Goal: Information Seeking & Learning: Learn about a topic

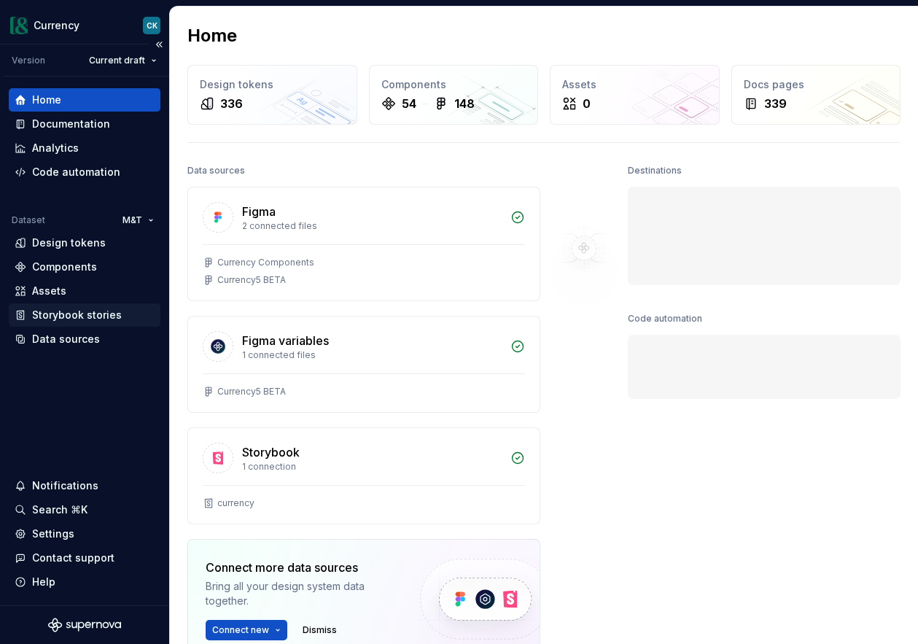
click at [74, 314] on div "Storybook stories" at bounding box center [77, 315] width 90 height 15
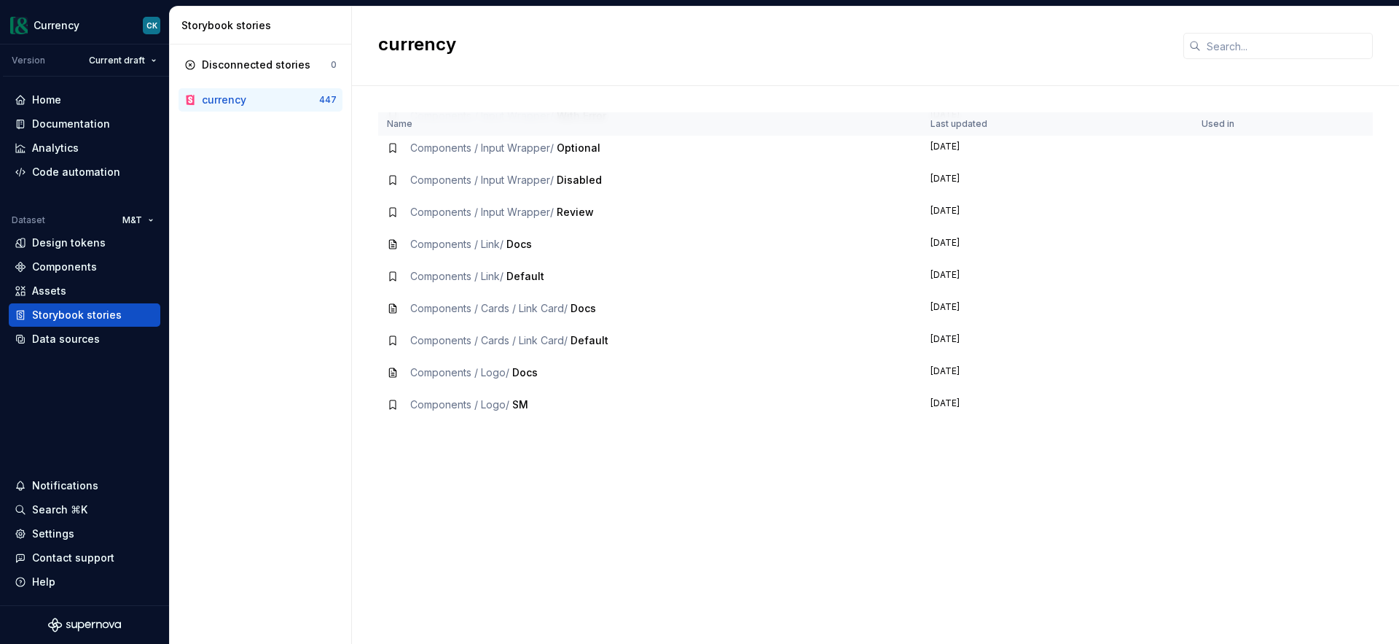
scroll to position [2458, 0]
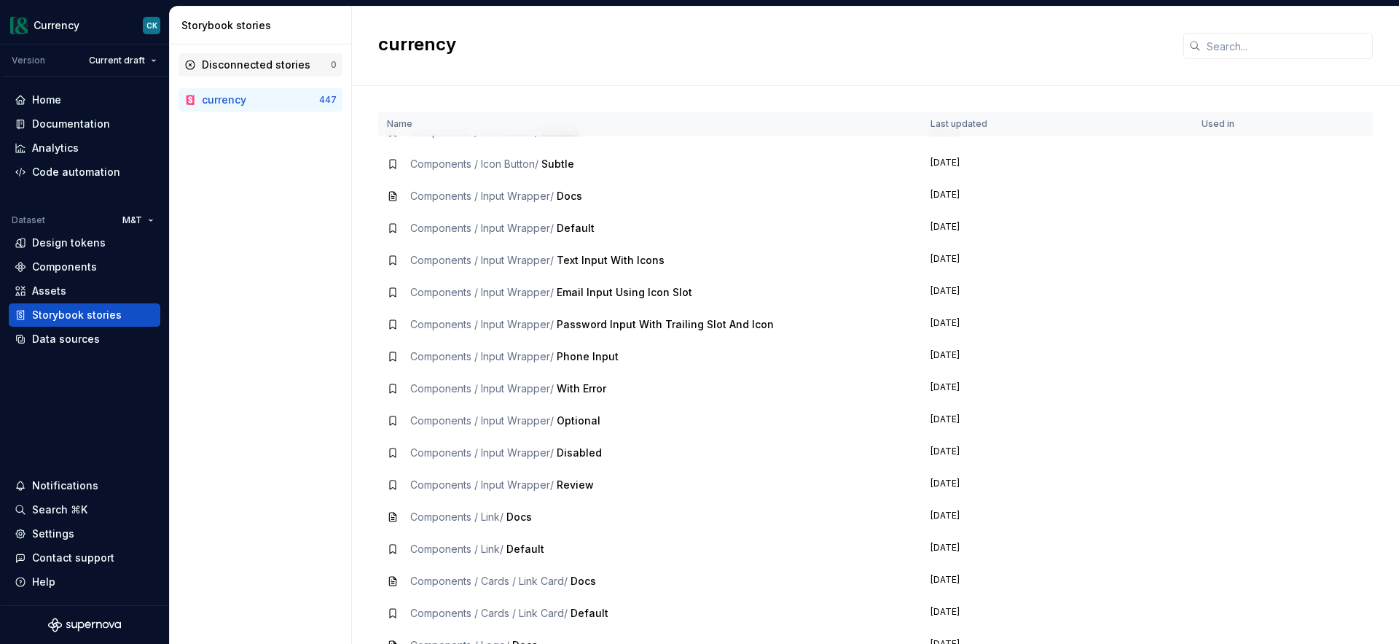
click at [244, 66] on div "Disconnected stories" at bounding box center [256, 65] width 109 height 15
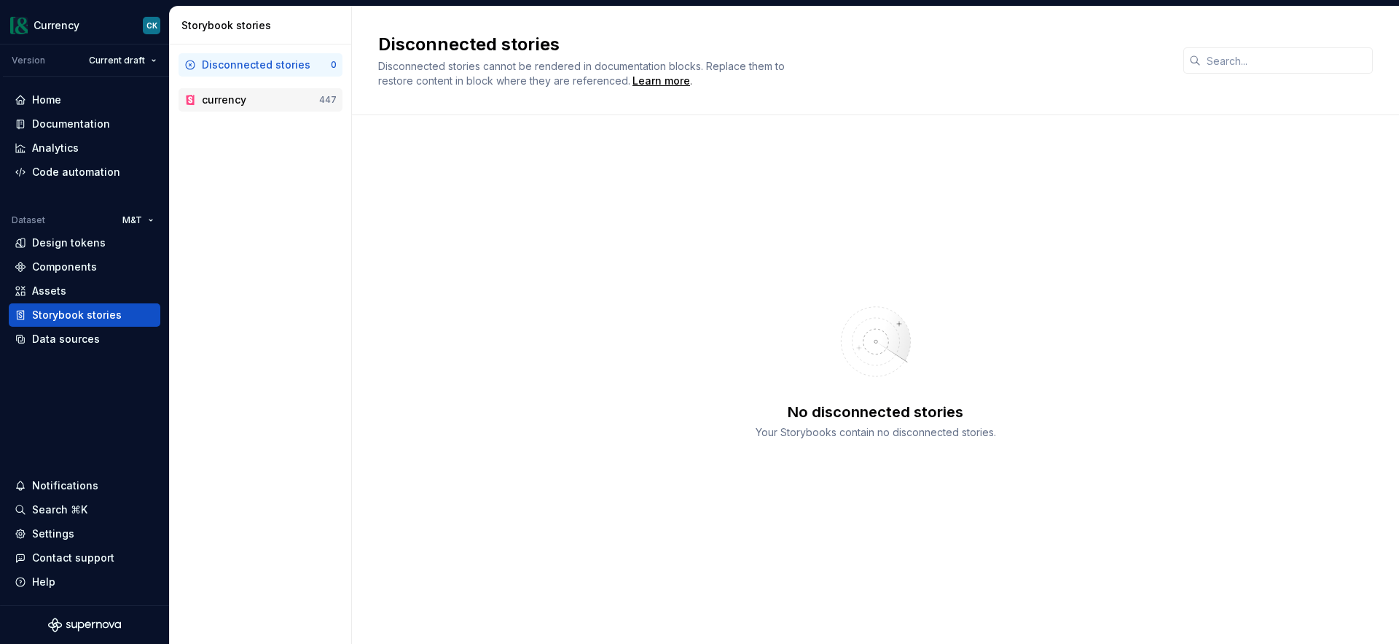
click at [238, 102] on div "currency" at bounding box center [224, 100] width 44 height 15
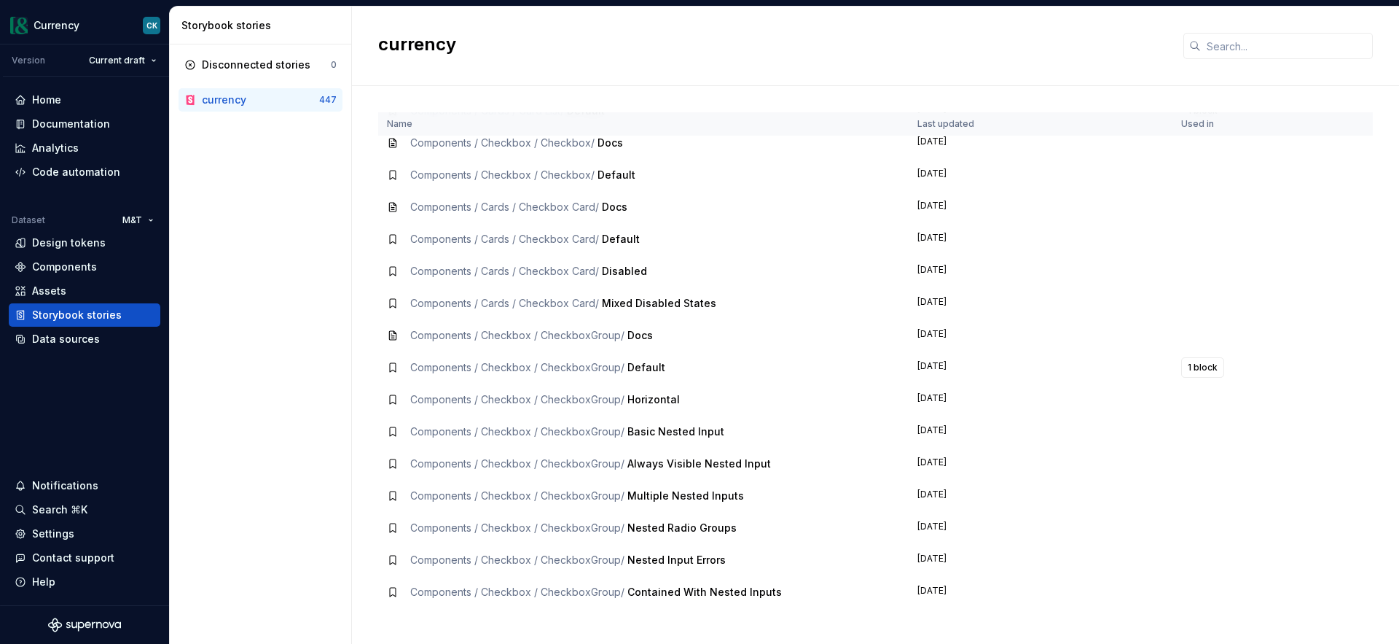
scroll to position [846, 0]
click at [77, 337] on div "Data sources" at bounding box center [66, 339] width 68 height 15
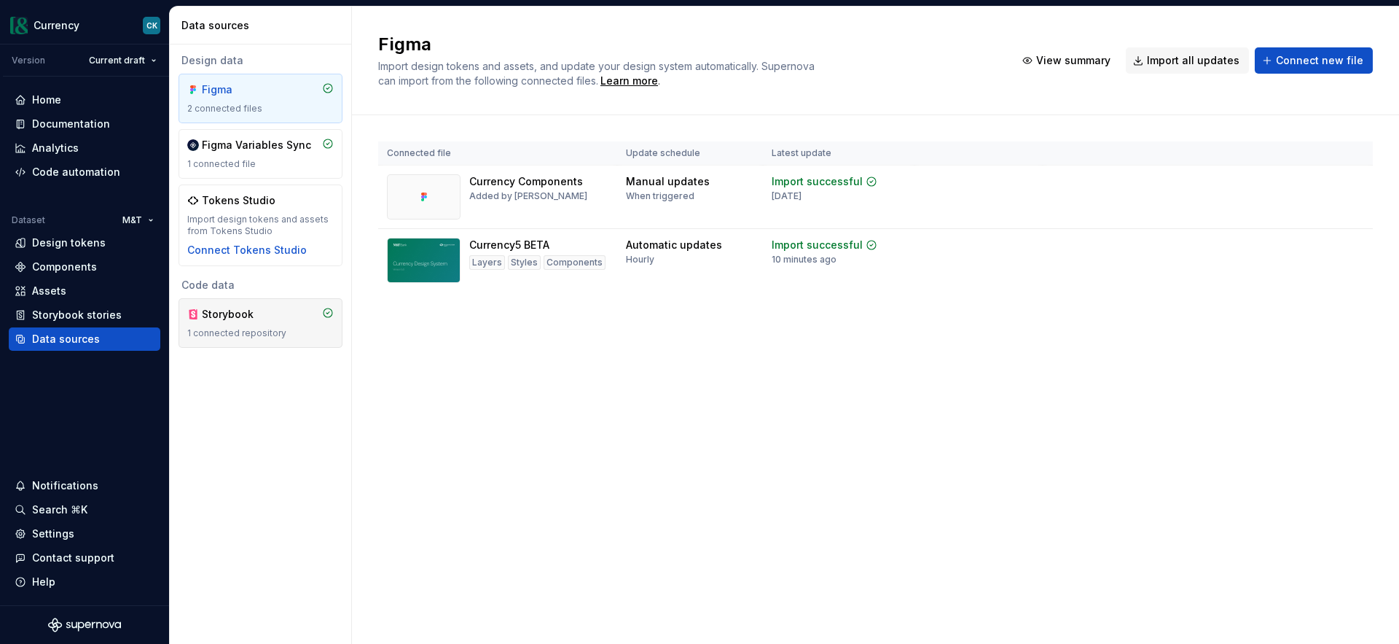
click at [247, 323] on div "Storybook 1 connected repository" at bounding box center [260, 323] width 146 height 32
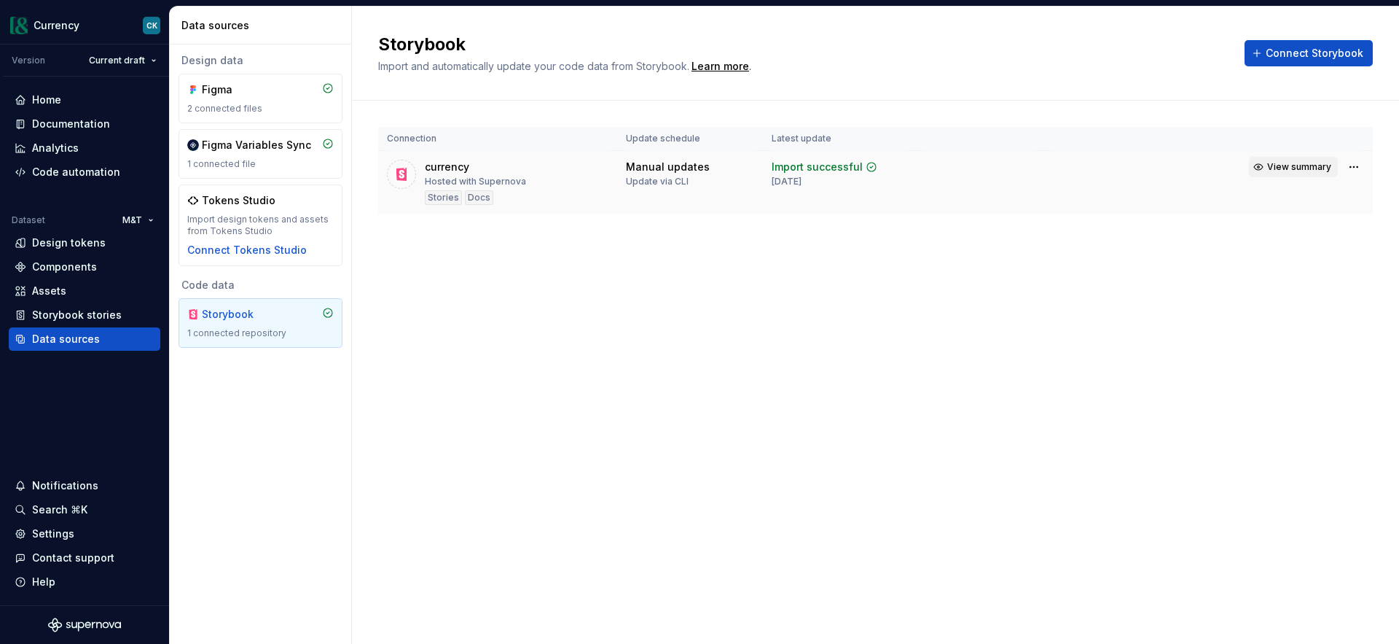
click at [917, 158] on button "View summary" at bounding box center [1293, 167] width 89 height 20
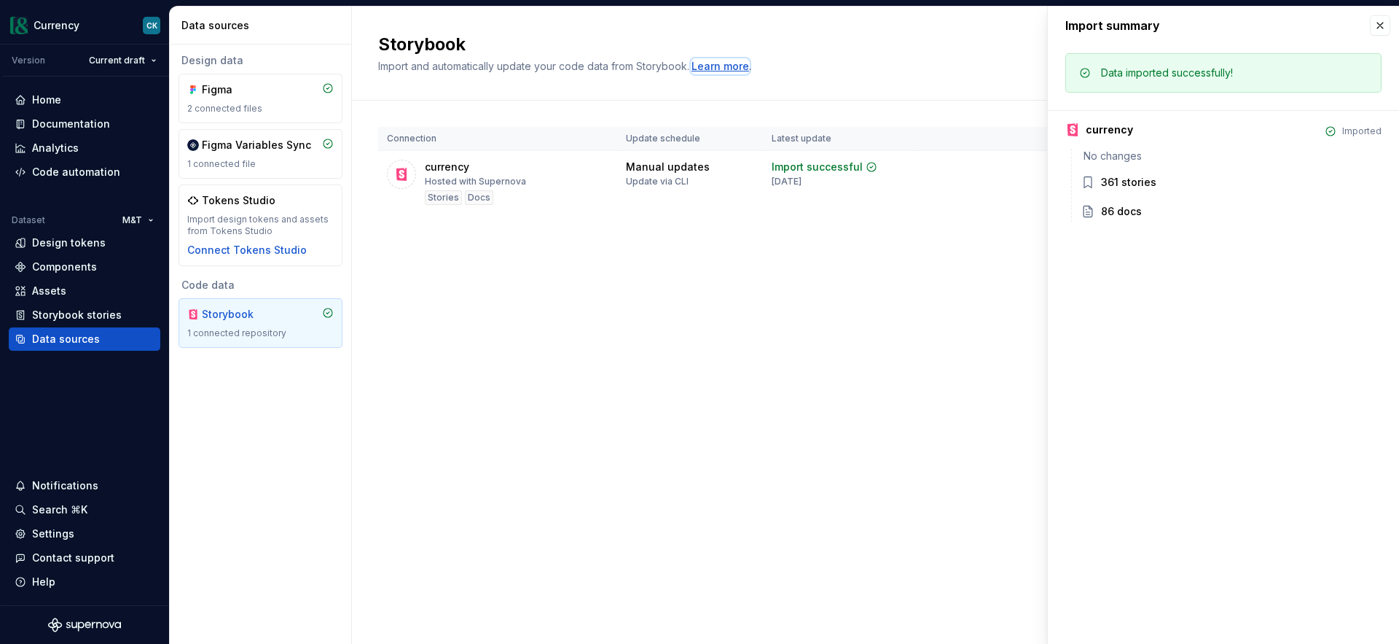
click at [710, 66] on div "Learn more" at bounding box center [721, 66] width 58 height 15
click at [106, 168] on div "Code automation" at bounding box center [76, 172] width 88 height 15
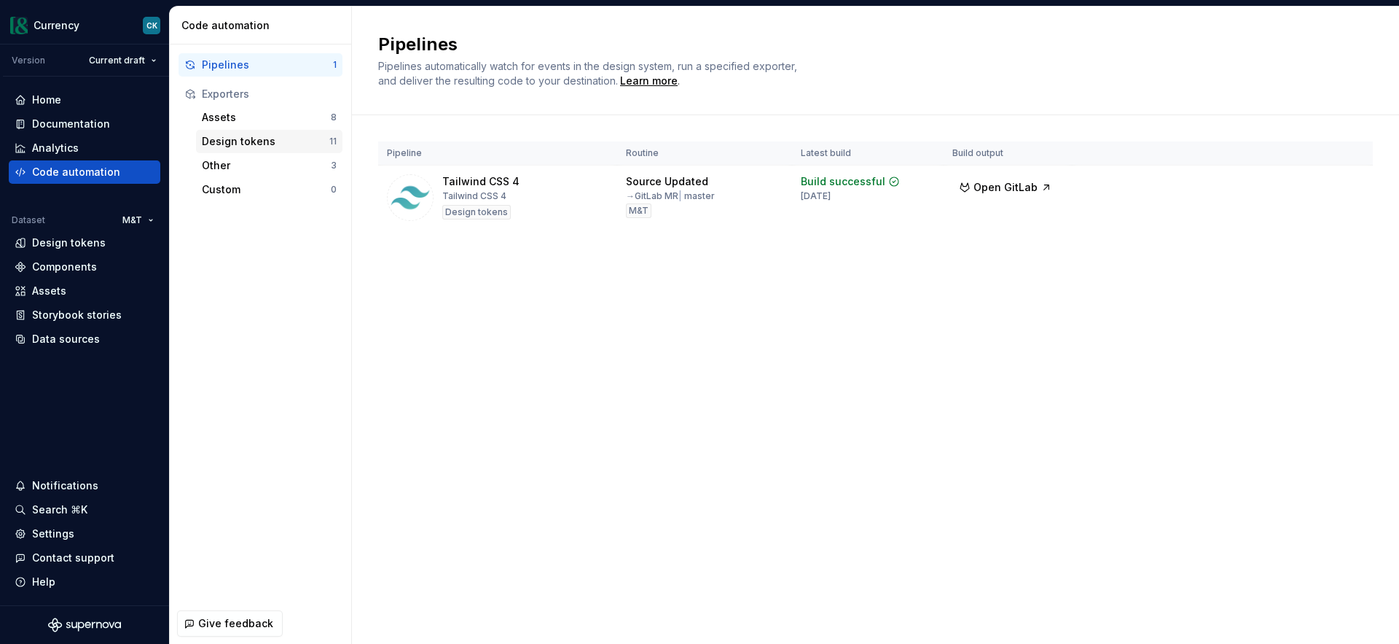
click at [250, 142] on div "Design tokens" at bounding box center [266, 141] width 128 height 15
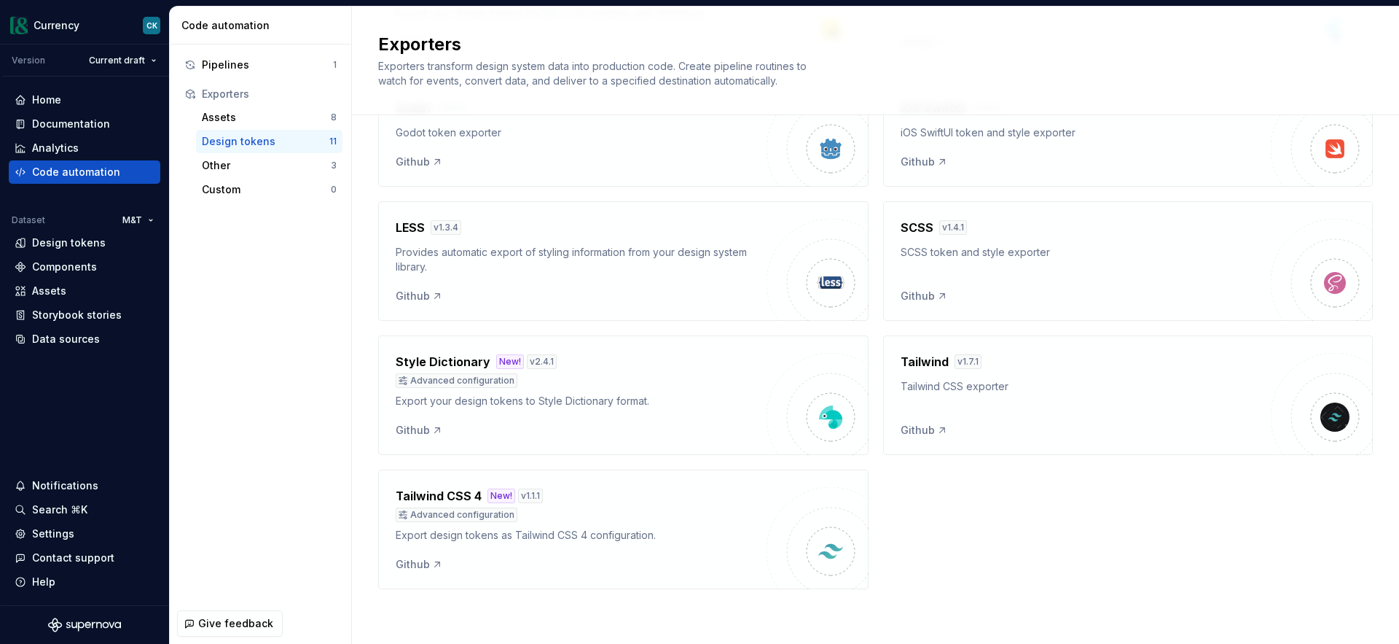
scroll to position [364, 0]
click at [242, 188] on div "Custom" at bounding box center [266, 189] width 129 height 15
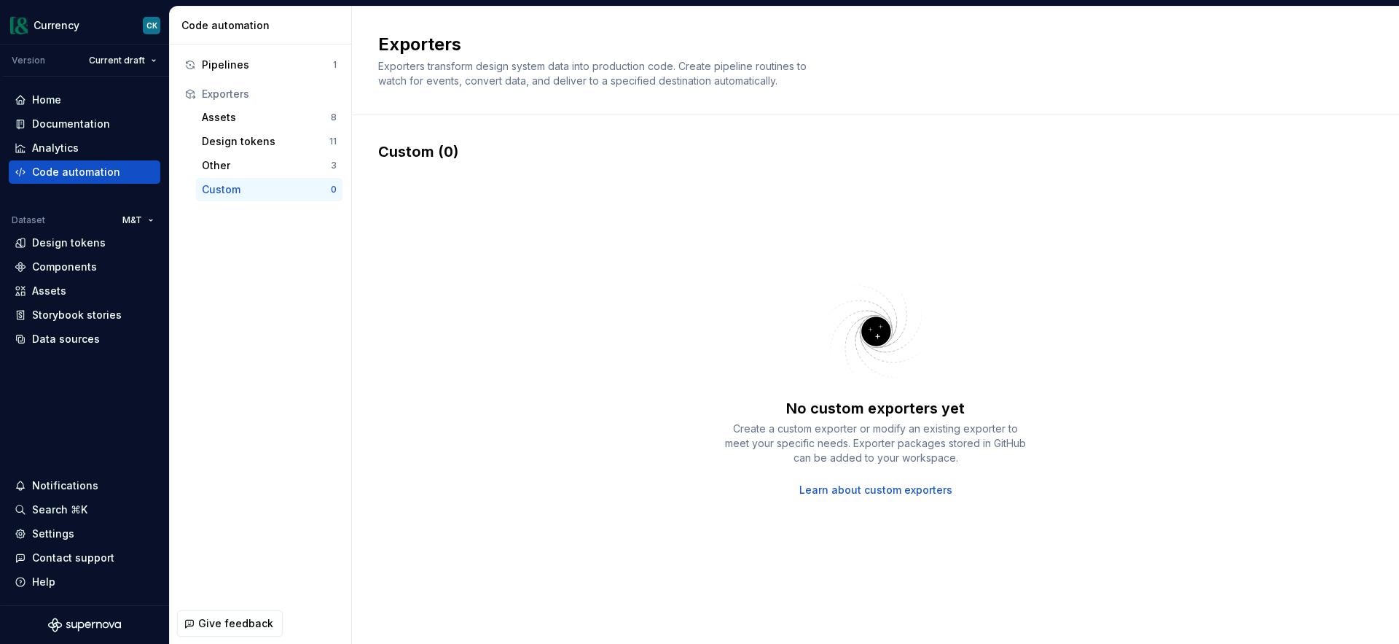
click at [854, 496] on link "Learn about custom exporters" at bounding box center [876, 489] width 153 height 15
click at [78, 315] on div "Storybook stories" at bounding box center [77, 315] width 90 height 15
